Goal: Task Accomplishment & Management: Manage account settings

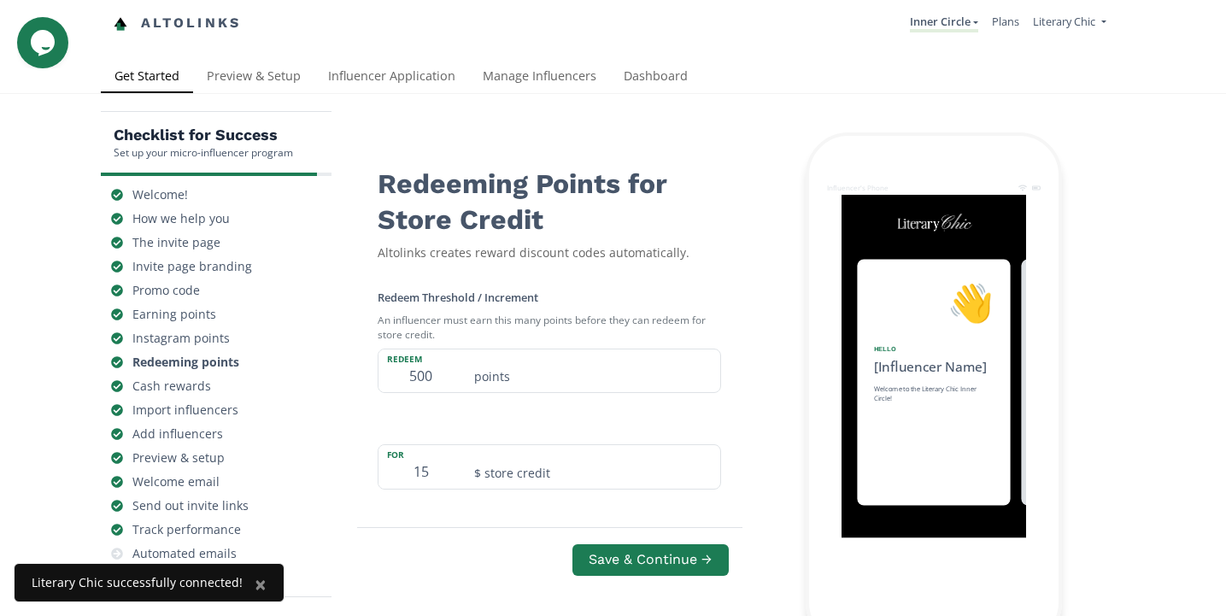
scroll to position [0, 1538]
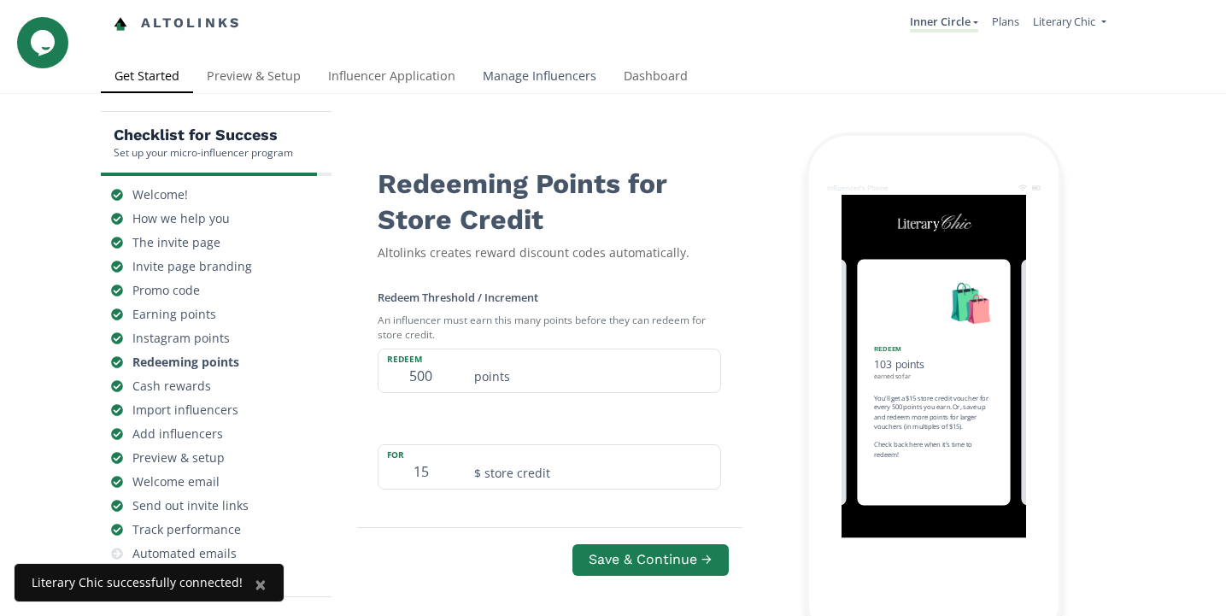
click at [520, 75] on link "Manage Influencers" at bounding box center [539, 78] width 141 height 34
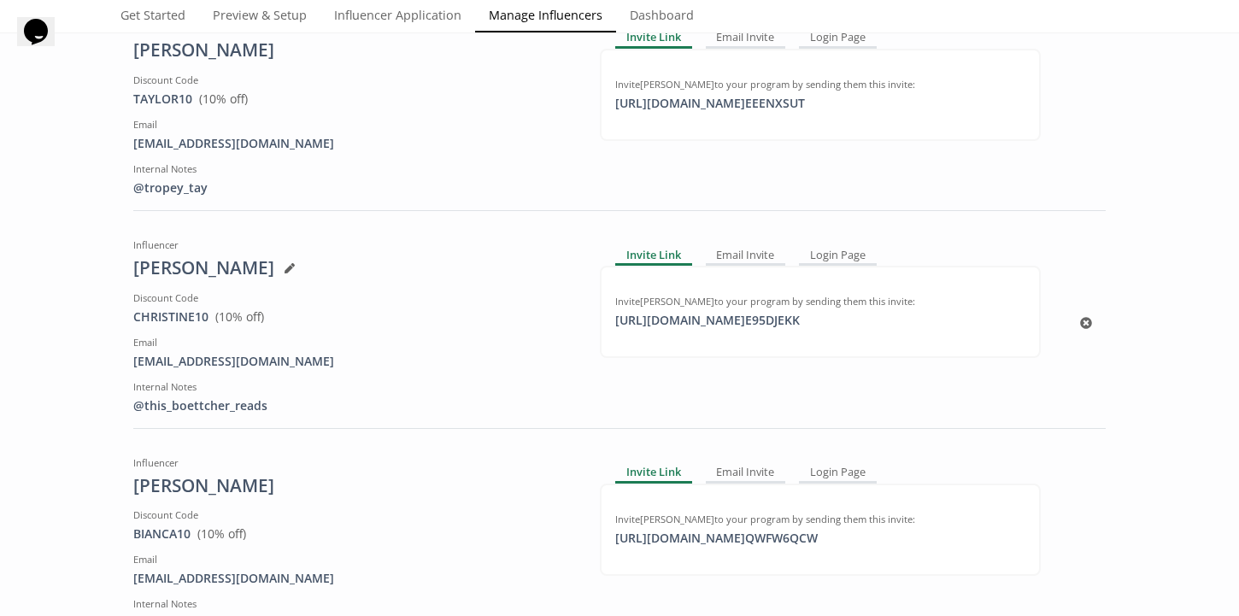
scroll to position [446, 0]
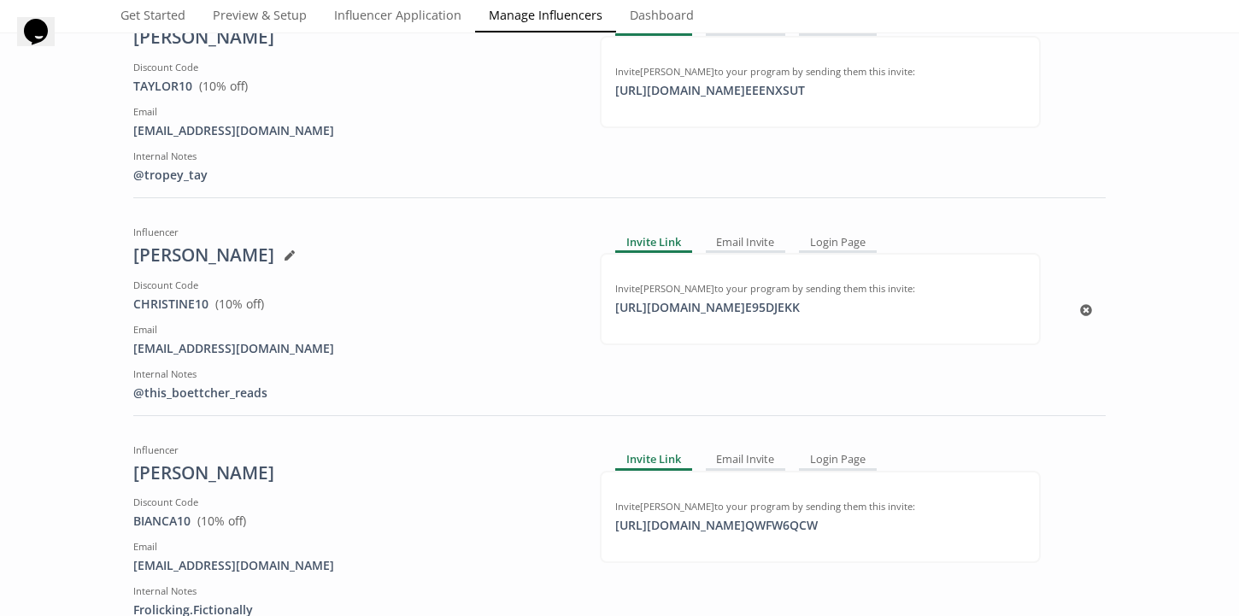
click at [295, 255] on icon at bounding box center [290, 255] width 10 height 10
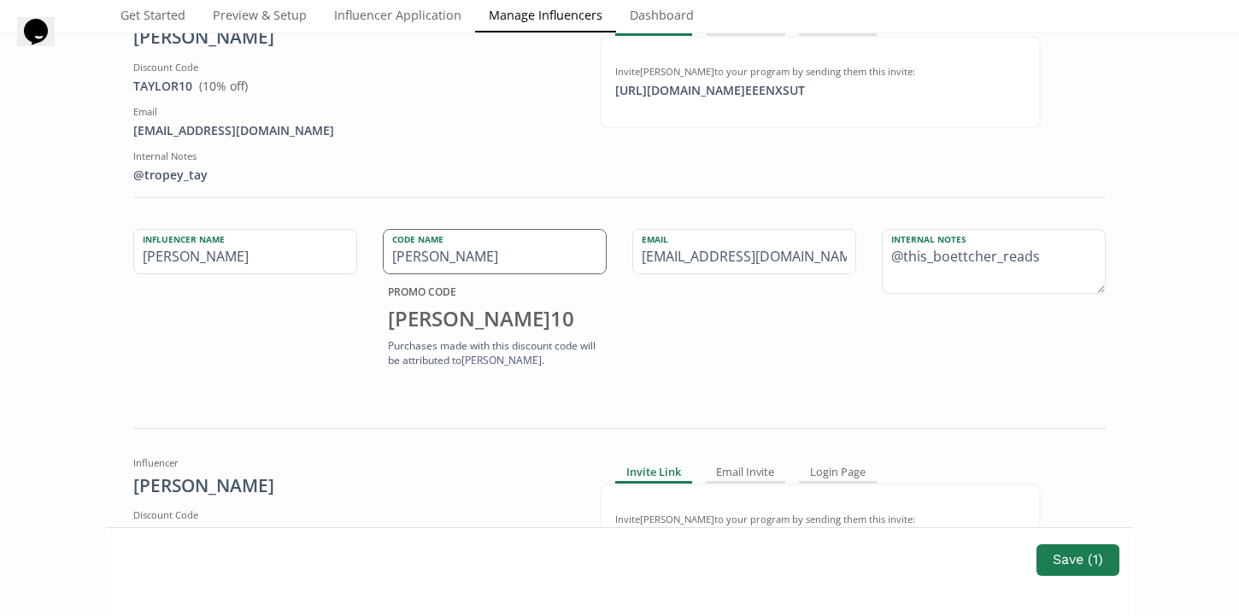
click at [504, 261] on input "CHRISTINE" at bounding box center [495, 252] width 222 height 44
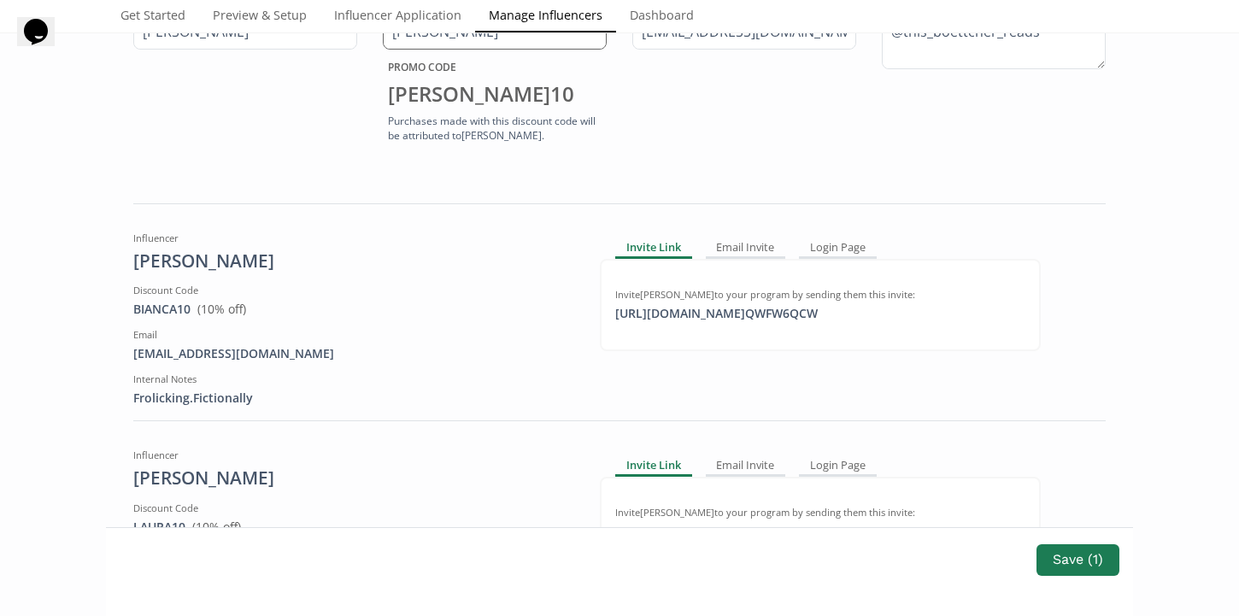
scroll to position [683, 0]
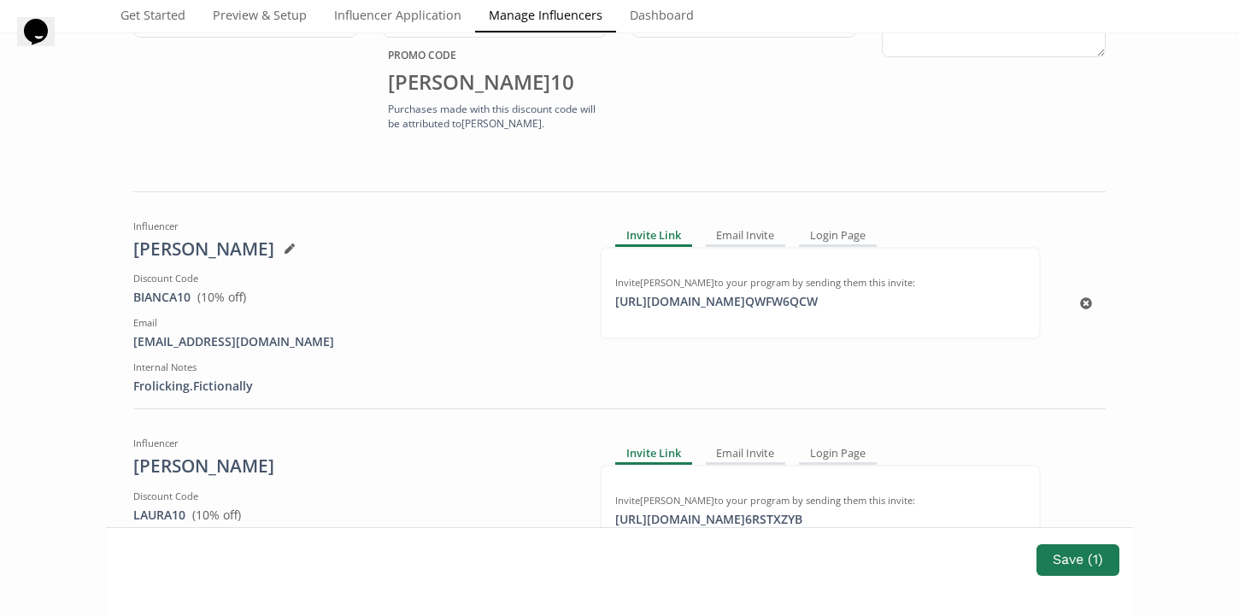
click at [285, 249] on icon at bounding box center [290, 249] width 10 height 10
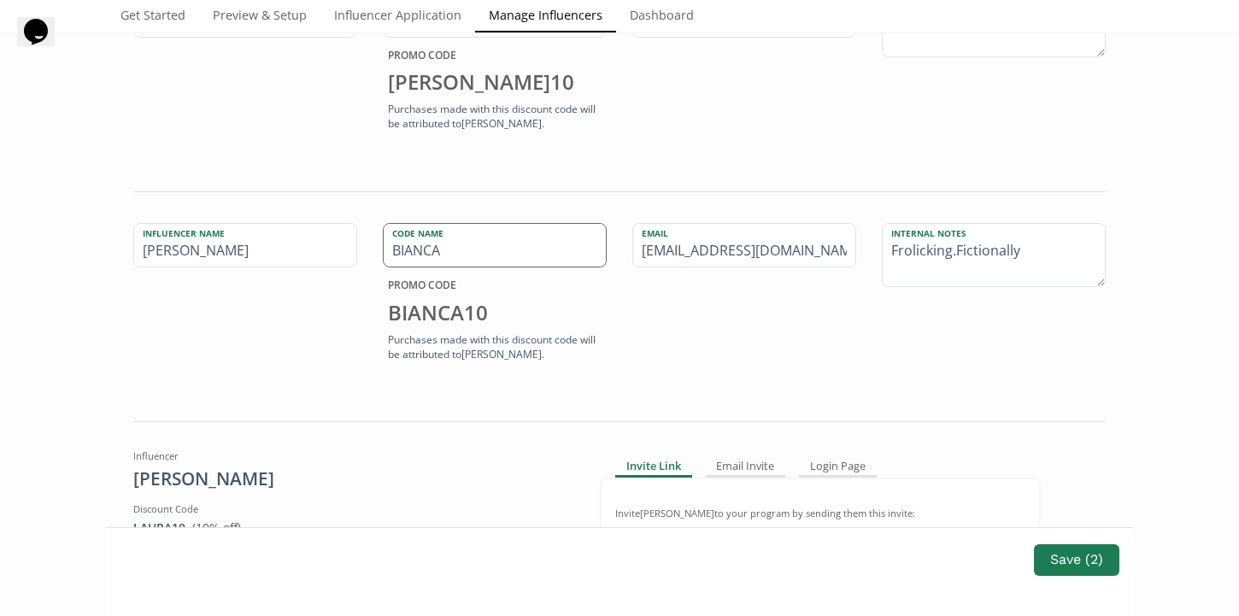
click at [468, 257] on input "BIANCA" at bounding box center [495, 246] width 222 height 44
click at [449, 251] on input "BIANCA" at bounding box center [495, 246] width 222 height 44
type input "BIANC"
click at [1062, 561] on button "Save ( 2 )" at bounding box center [1076, 560] width 91 height 37
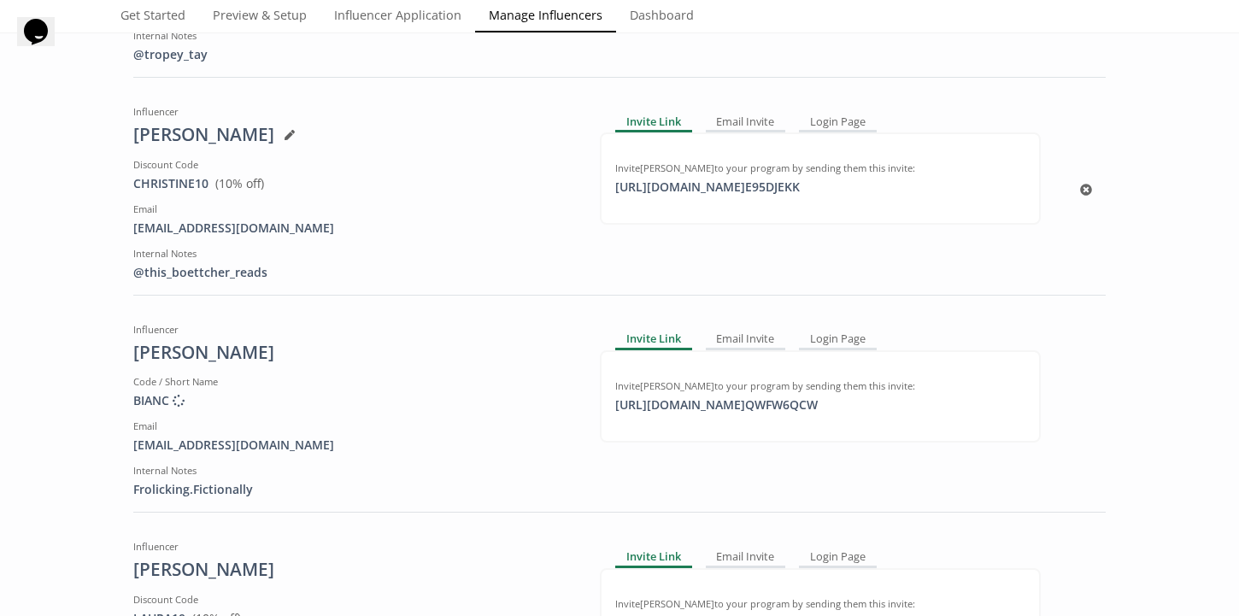
scroll to position [595, 0]
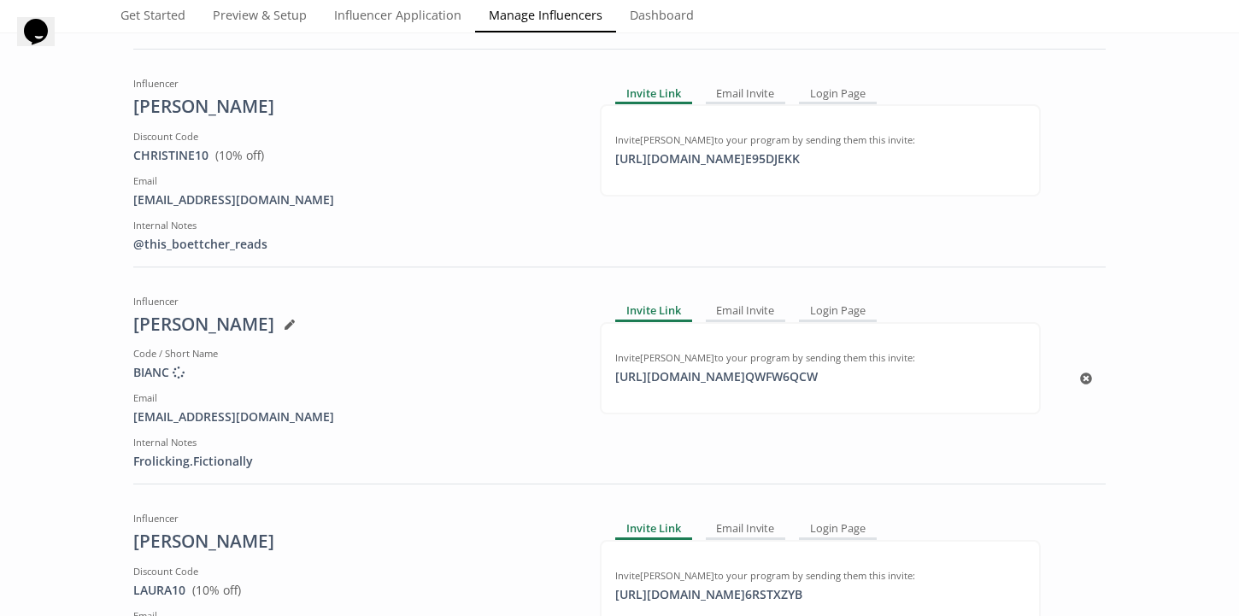
click at [285, 321] on icon at bounding box center [290, 325] width 10 height 10
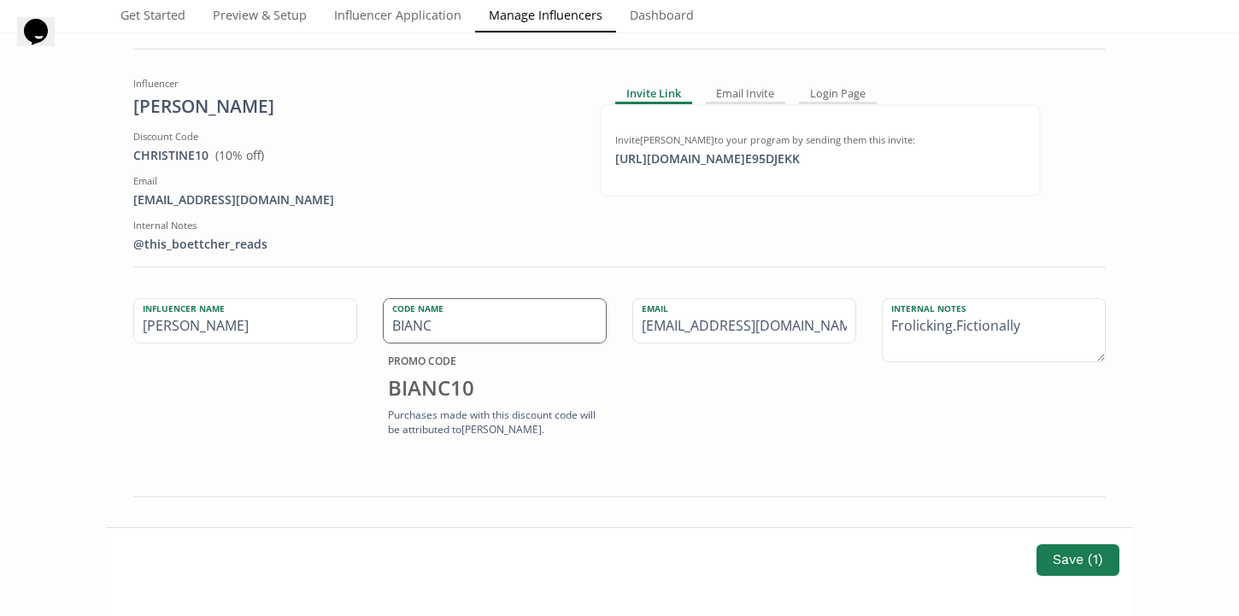
click at [441, 320] on input "BIANC" at bounding box center [495, 321] width 222 height 44
type input "BIANCA"
click at [1075, 557] on button "Save ( 1 )" at bounding box center [1078, 560] width 88 height 37
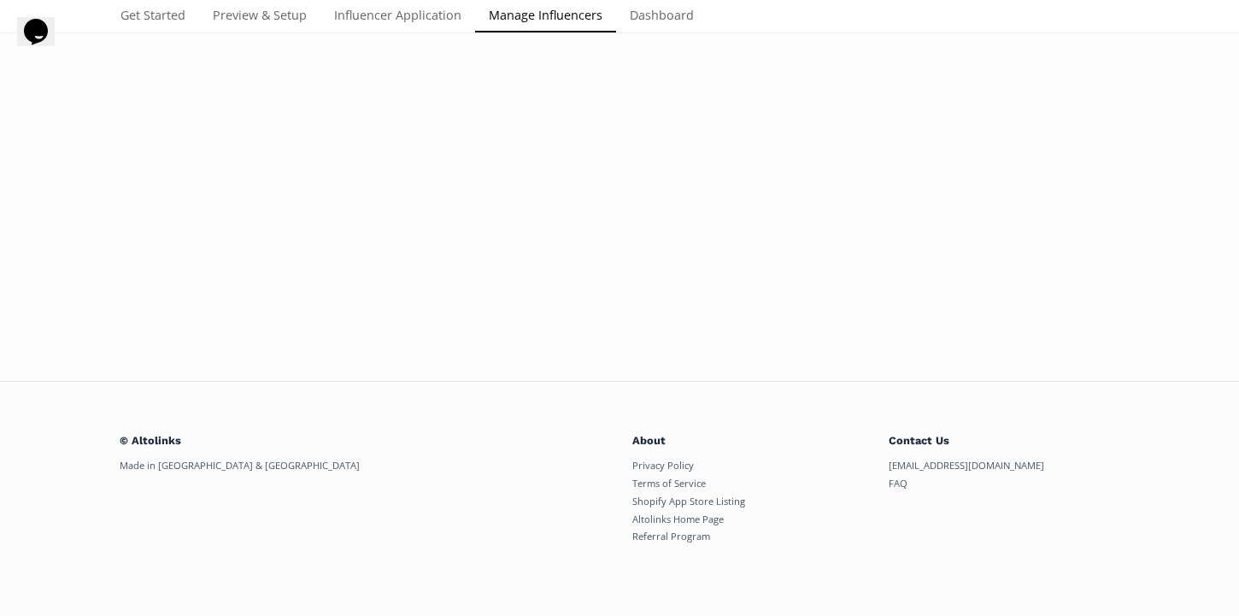
scroll to position [329, 0]
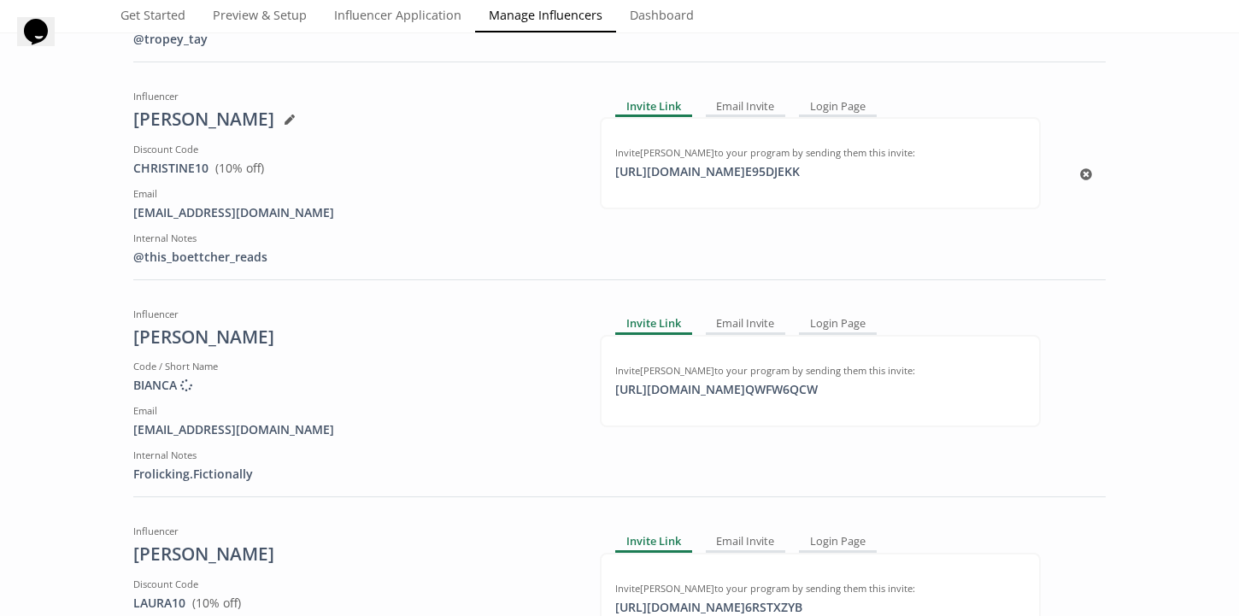
scroll to position [583, 0]
click at [647, 15] on link "Dashboard" at bounding box center [661, 17] width 91 height 34
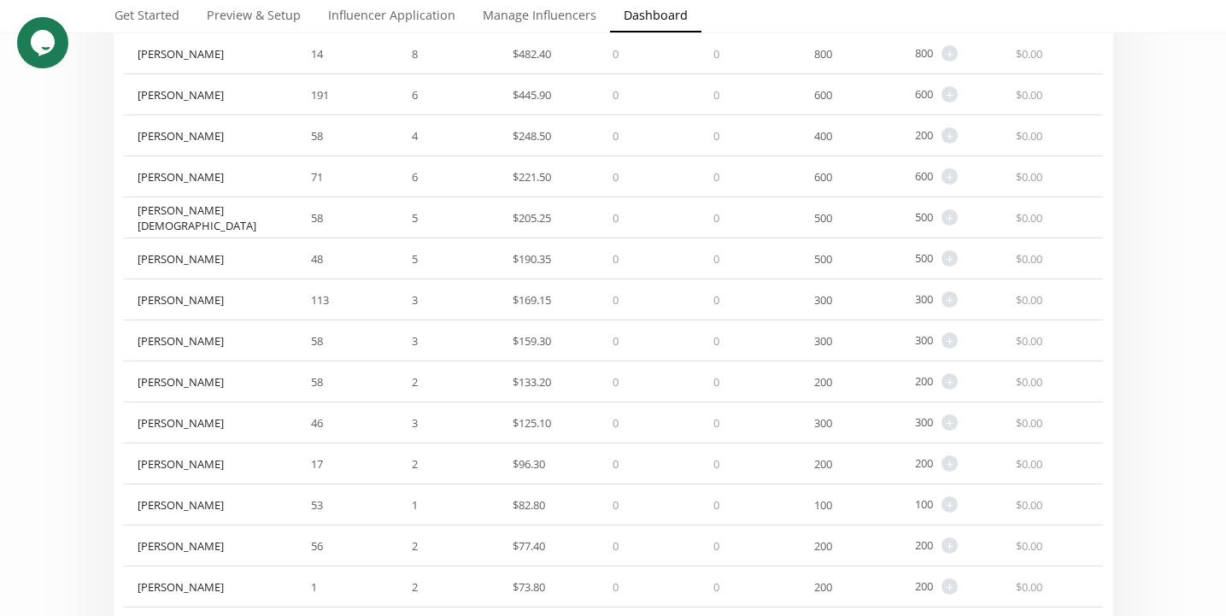
scroll to position [305, 0]
